Goal: Task Accomplishment & Management: Manage account settings

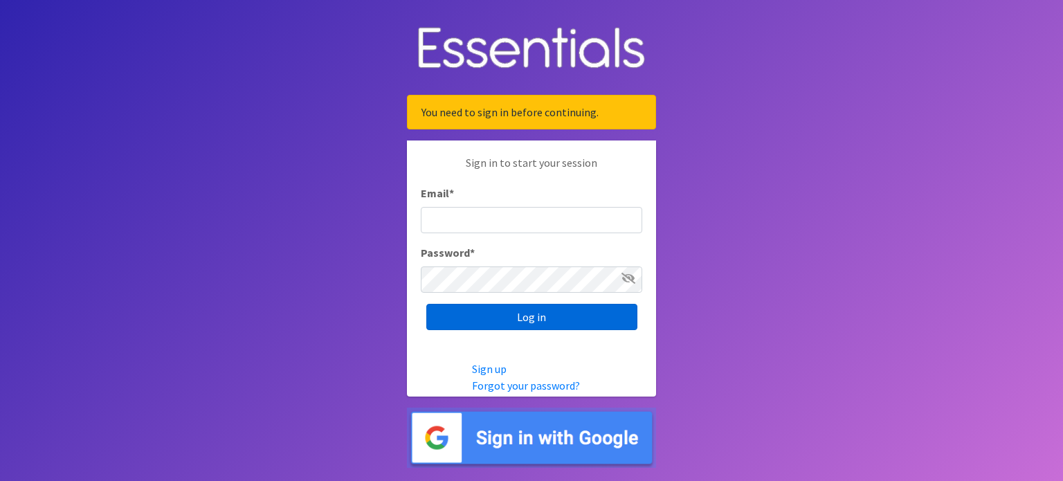
type input "[PERSON_NAME][EMAIL_ADDRESS][PERSON_NAME][DOMAIN_NAME]"
click at [518, 312] on input "Log in" at bounding box center [531, 317] width 211 height 26
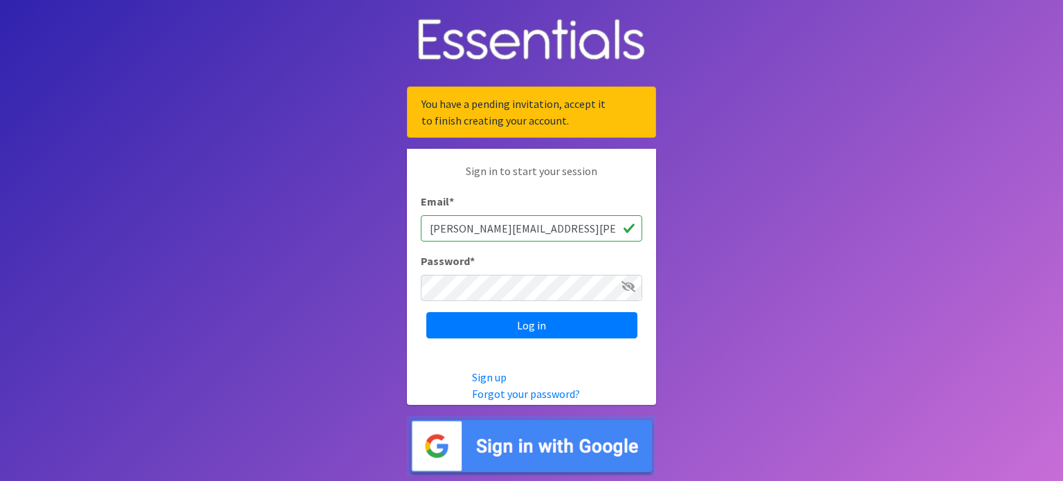
click at [626, 292] on span at bounding box center [628, 286] width 14 height 17
click at [586, 321] on input "Log in" at bounding box center [531, 325] width 211 height 26
click at [502, 173] on p "Sign in to start your session" at bounding box center [531, 178] width 221 height 30
click at [626, 291] on icon at bounding box center [628, 286] width 14 height 11
